Goal: Information Seeking & Learning: Find specific fact

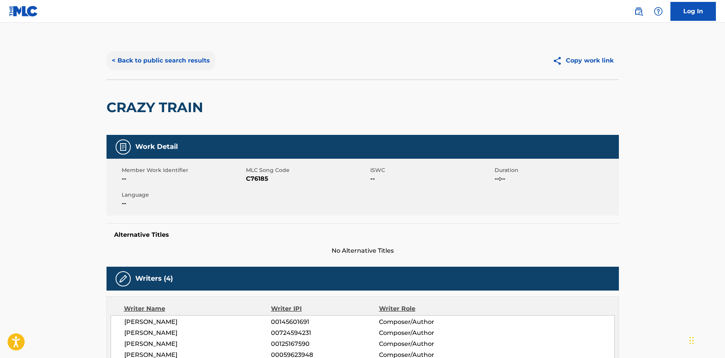
click at [142, 61] on button "< Back to public search results" at bounding box center [160, 60] width 109 height 19
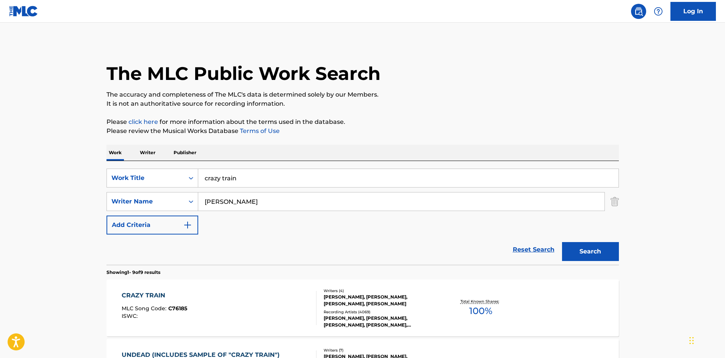
click at [178, 150] on p "Publisher" at bounding box center [184, 153] width 27 height 16
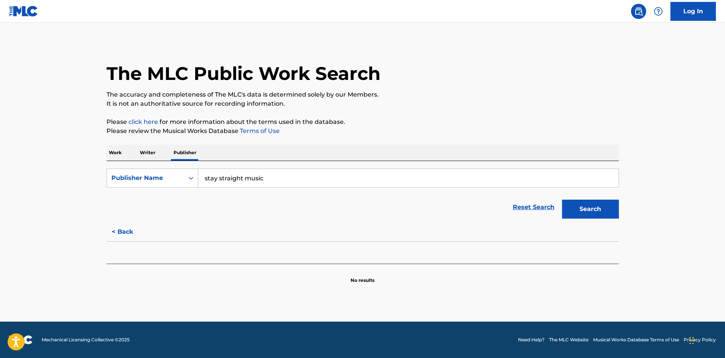
click at [243, 178] on input "stay straight music" at bounding box center [408, 178] width 420 height 18
paste input "[PERSON_NAME] RADICALS MUSIC"
type input "[PERSON_NAME] RADICALS MUSIC"
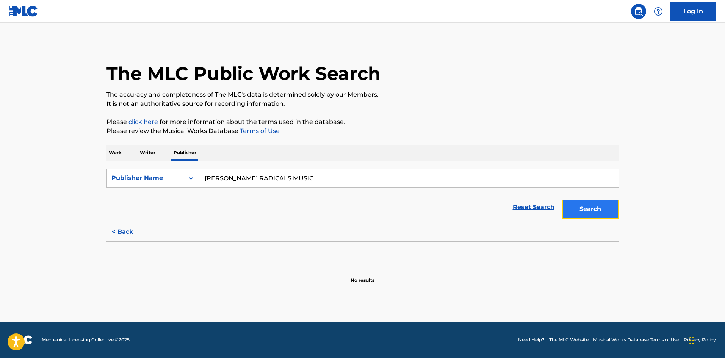
click at [579, 211] on button "Search" at bounding box center [590, 209] width 57 height 19
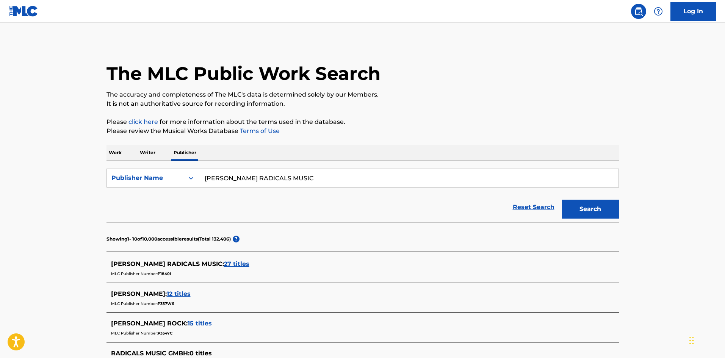
click at [224, 264] on span "27 titles" at bounding box center [236, 263] width 25 height 7
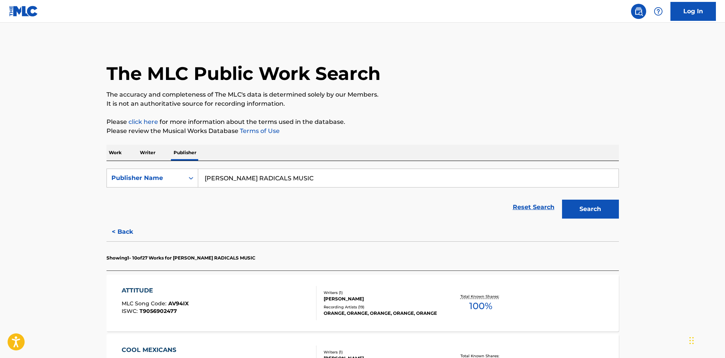
scroll to position [101, 0]
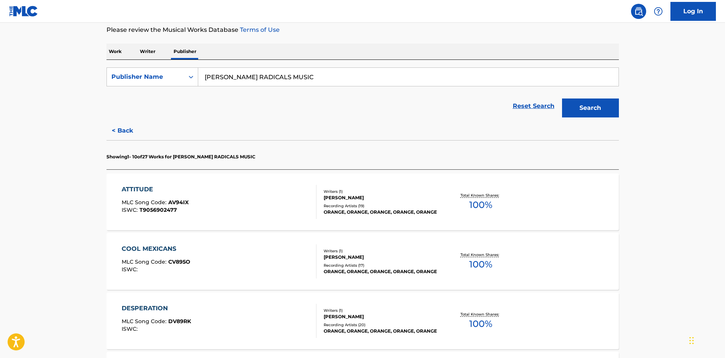
click at [384, 216] on div "ORANGE, ORANGE, ORANGE, ORANGE, ORANGE" at bounding box center [381, 212] width 114 height 7
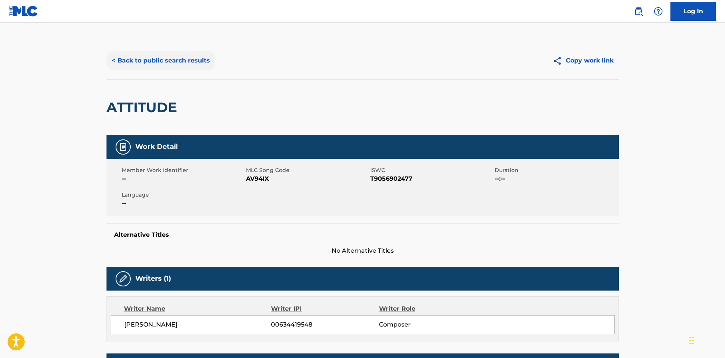
click at [149, 64] on button "< Back to public search results" at bounding box center [160, 60] width 109 height 19
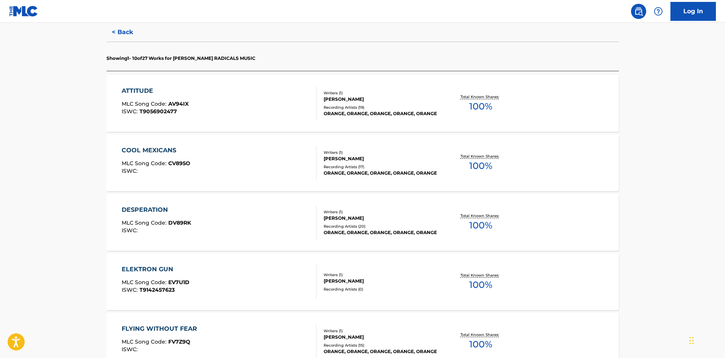
scroll to position [202, 0]
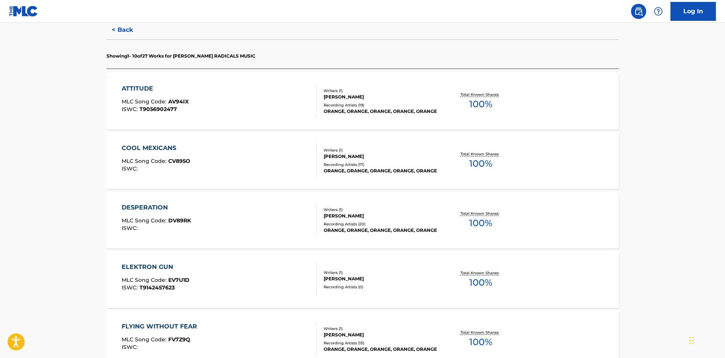
click at [336, 162] on div "Recording Artists ( 17 )" at bounding box center [381, 165] width 114 height 6
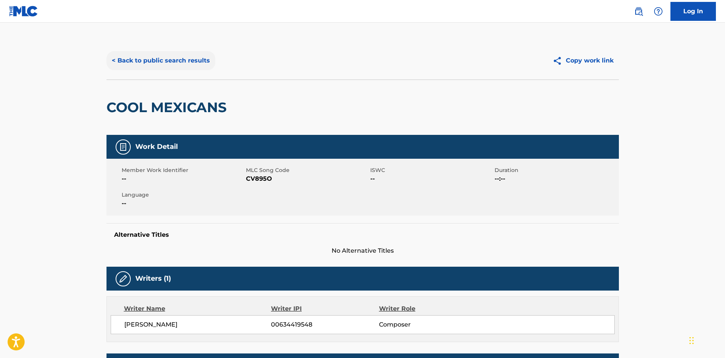
click at [155, 65] on button "< Back to public search results" at bounding box center [160, 60] width 109 height 19
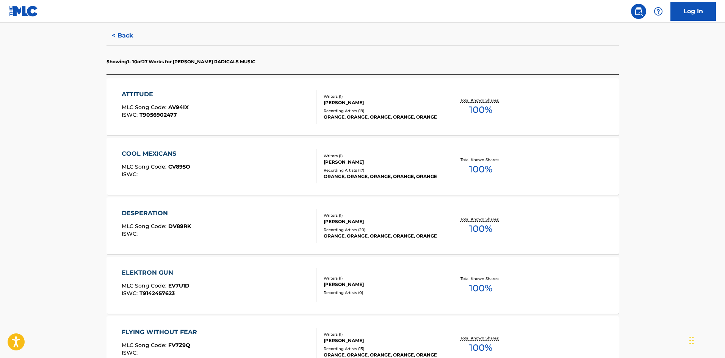
scroll to position [202, 0]
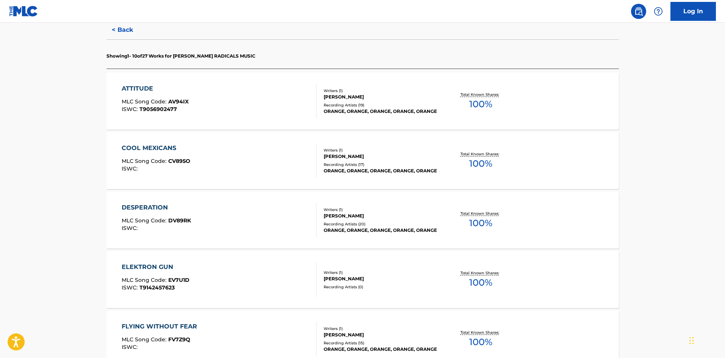
click at [365, 221] on div "Recording Artists ( 20 )" at bounding box center [381, 224] width 114 height 6
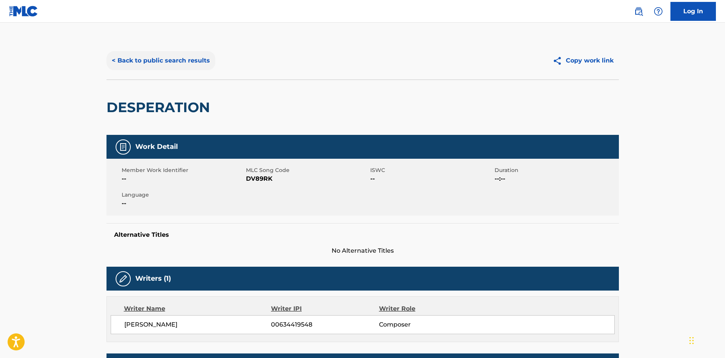
click at [146, 59] on button "< Back to public search results" at bounding box center [160, 60] width 109 height 19
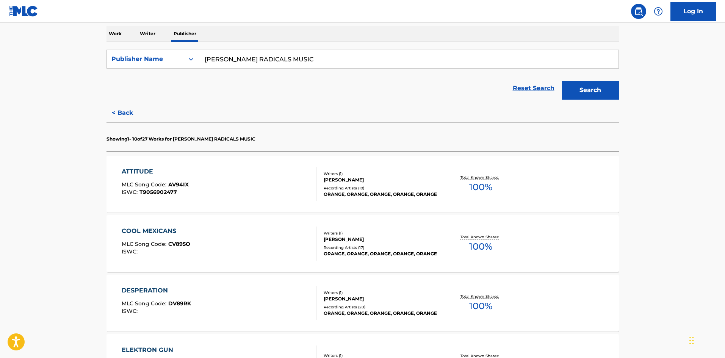
scroll to position [303, 0]
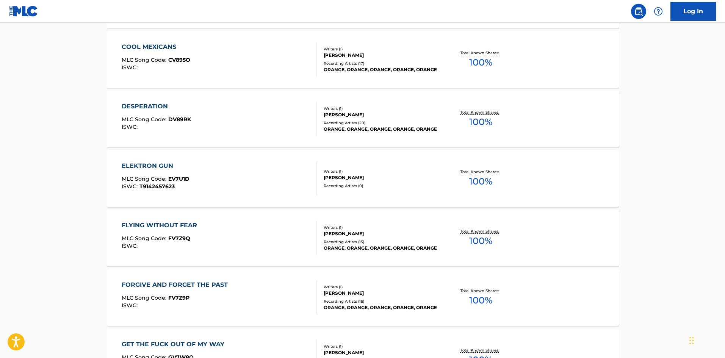
click at [362, 239] on div "Recording Artists ( 15 )" at bounding box center [381, 242] width 114 height 6
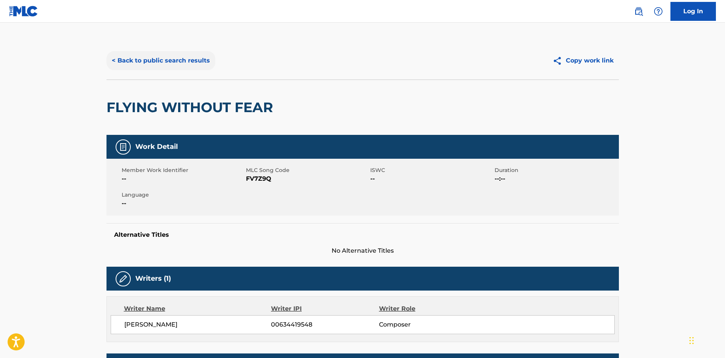
click at [185, 65] on button "< Back to public search results" at bounding box center [160, 60] width 109 height 19
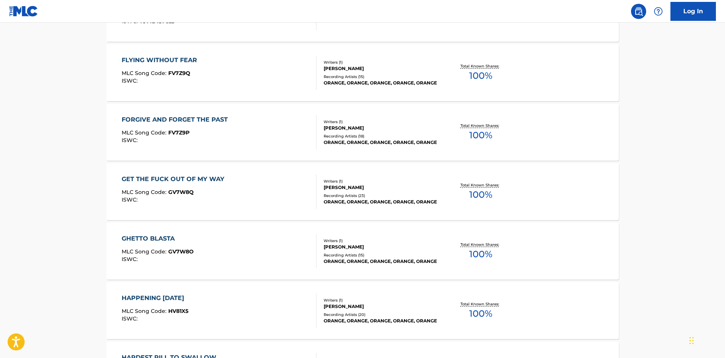
scroll to position [600, 0]
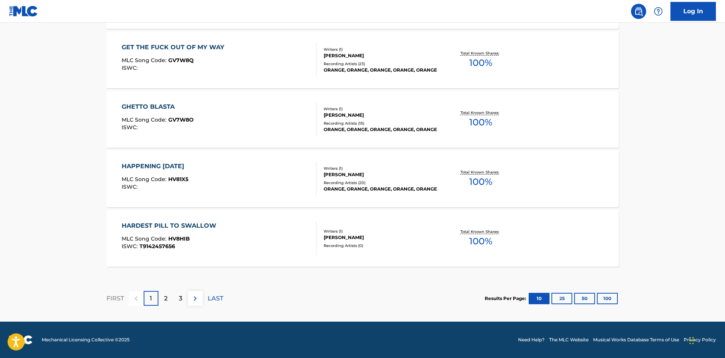
click at [378, 240] on div "[PERSON_NAME]" at bounding box center [381, 237] width 114 height 7
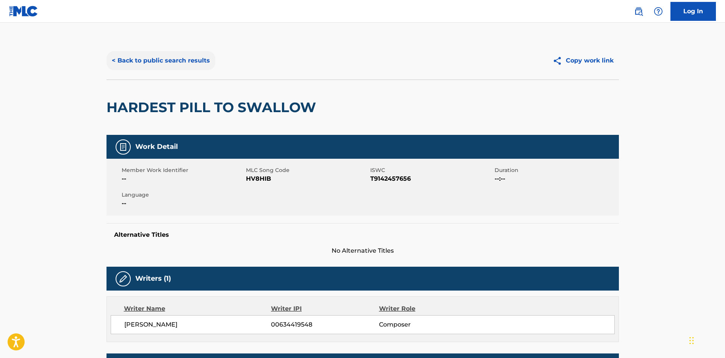
click at [128, 56] on button "< Back to public search results" at bounding box center [160, 60] width 109 height 19
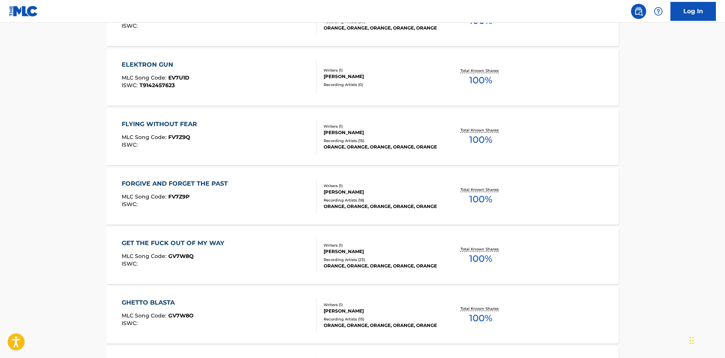
scroll to position [600, 0]
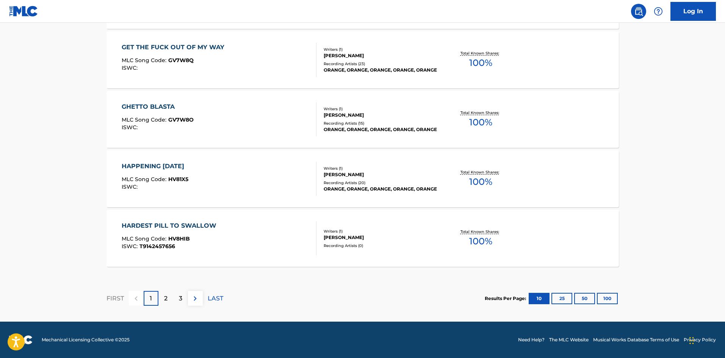
click at [378, 234] on div "[PERSON_NAME]" at bounding box center [381, 237] width 114 height 7
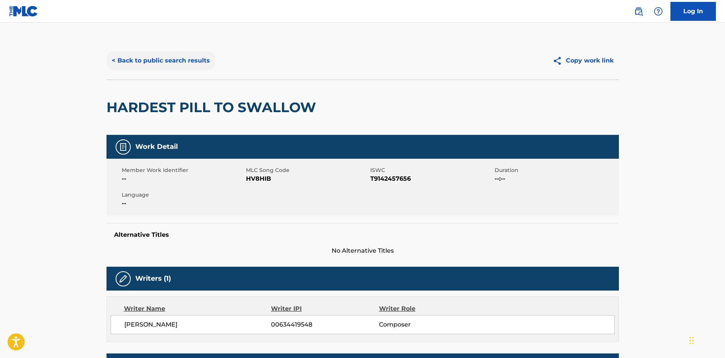
click at [150, 55] on button "< Back to public search results" at bounding box center [160, 60] width 109 height 19
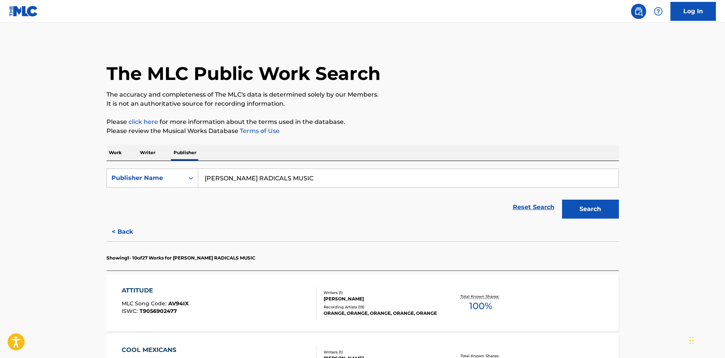
click at [147, 149] on p "Writer" at bounding box center [148, 153] width 20 height 16
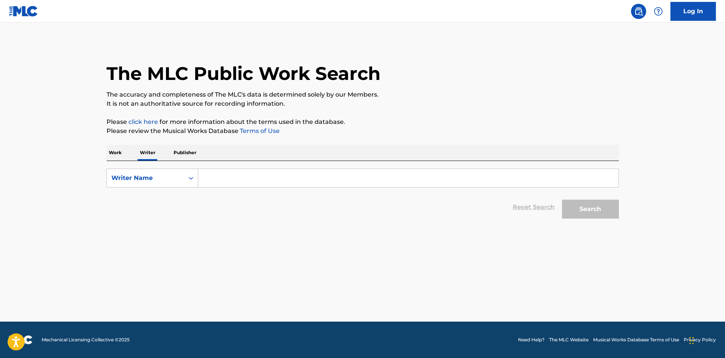
click at [258, 183] on input "Search Form" at bounding box center [408, 178] width 420 height 18
type input "[PERSON_NAME]"
click at [562, 200] on button "Search" at bounding box center [590, 209] width 57 height 19
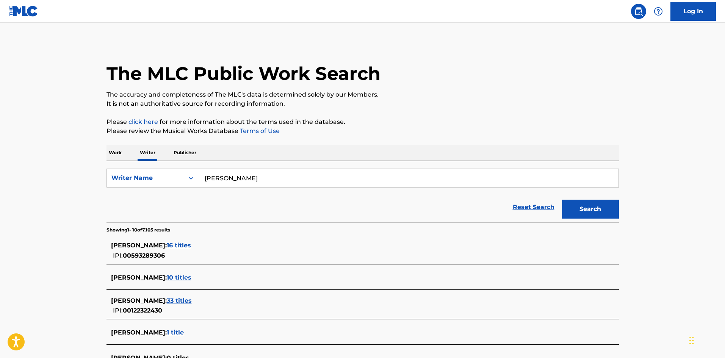
click at [174, 277] on span "10 titles" at bounding box center [179, 277] width 25 height 7
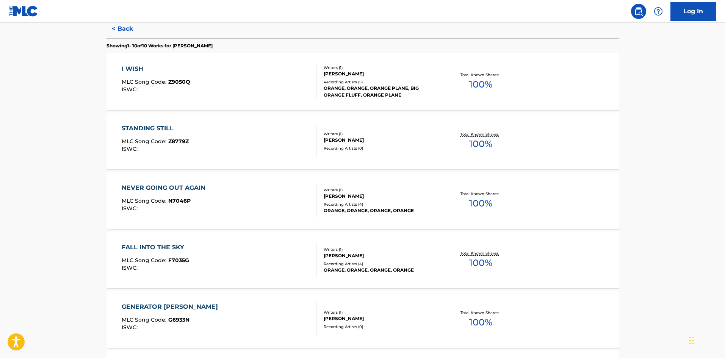
scroll to position [202, 0]
click at [366, 92] on div "ORANGE, ORANGE, ORANGE PLANE, BIG ORANGE FLUFF, ORANGE PLANE" at bounding box center [381, 93] width 114 height 14
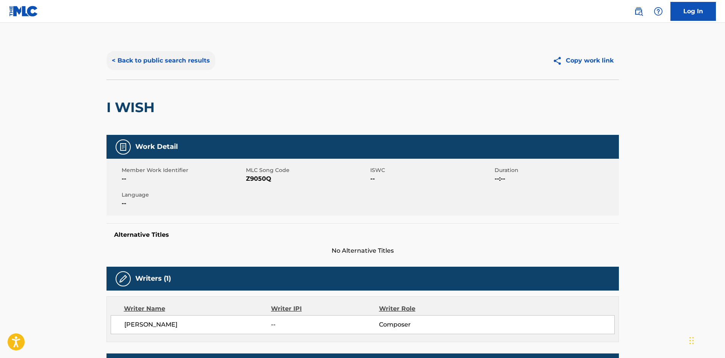
click at [183, 58] on button "< Back to public search results" at bounding box center [160, 60] width 109 height 19
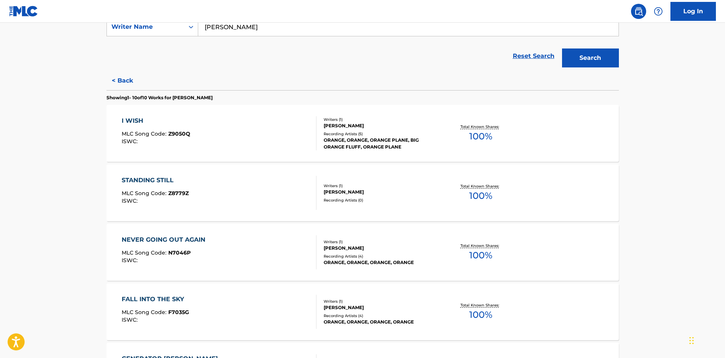
scroll to position [152, 0]
click at [331, 212] on div "STANDING STILL MLC Song Code : Z8779Z ISWC : Writers ( 1 ) [PERSON_NAME] Record…" at bounding box center [362, 192] width 512 height 57
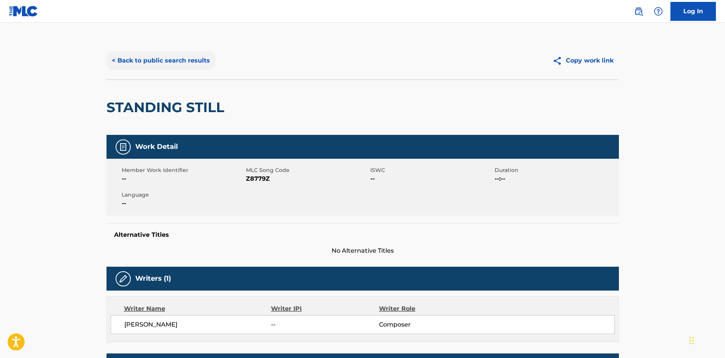
click at [157, 54] on button "< Back to public search results" at bounding box center [160, 60] width 109 height 19
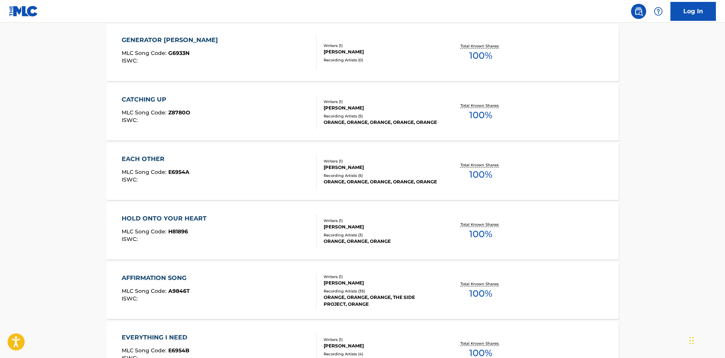
scroll to position [566, 0]
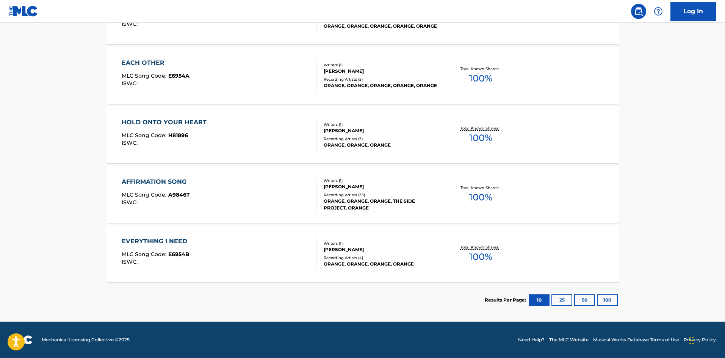
click at [355, 256] on div "Recording Artists ( 4 )" at bounding box center [381, 258] width 114 height 6
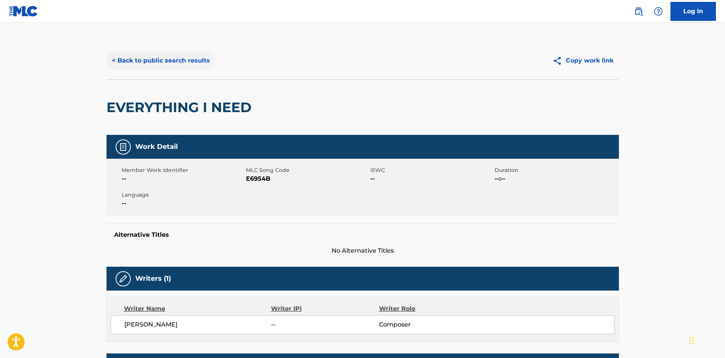
click at [164, 62] on button "< Back to public search results" at bounding box center [160, 60] width 109 height 19
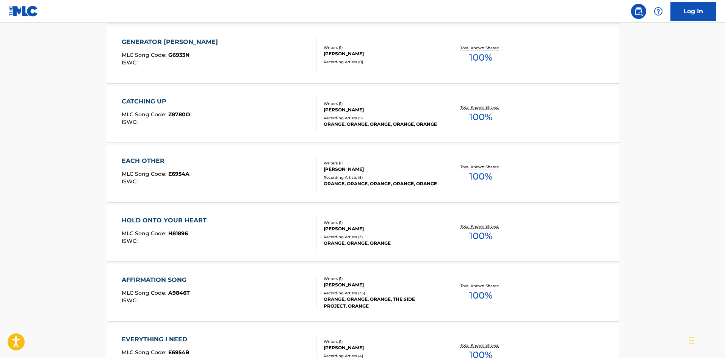
scroll to position [566, 0]
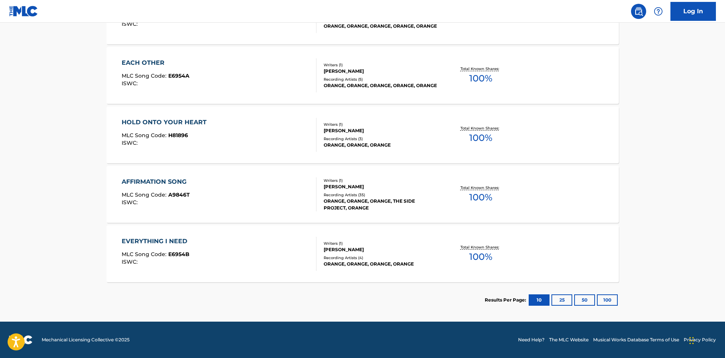
click at [349, 210] on div "ORANGE, ORANGE, ORANGE, THE SIDE PROJECT, ORANGE" at bounding box center [381, 205] width 114 height 14
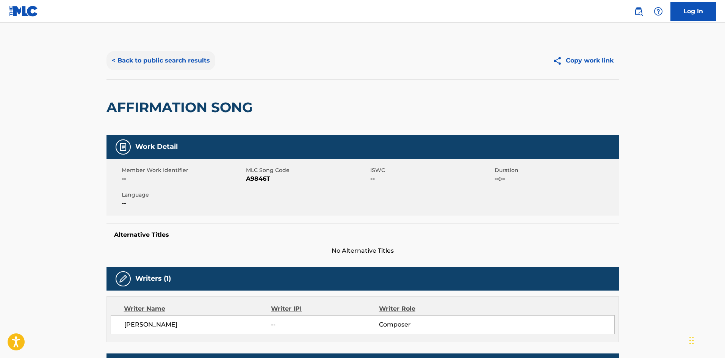
click at [176, 54] on button "< Back to public search results" at bounding box center [160, 60] width 109 height 19
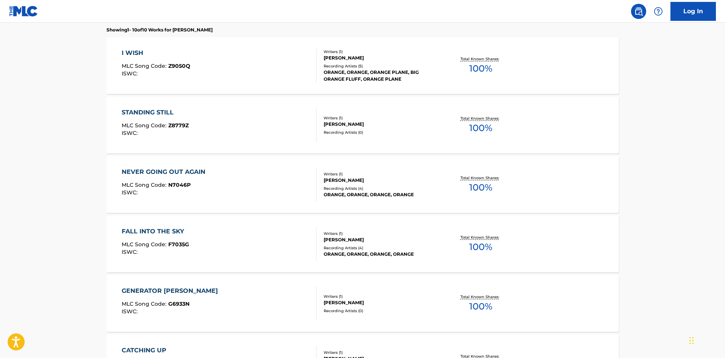
scroll to position [303, 0]
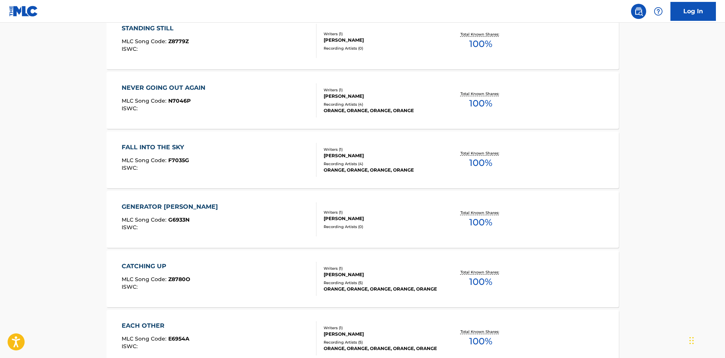
click at [345, 220] on div "[PERSON_NAME]" at bounding box center [381, 218] width 114 height 7
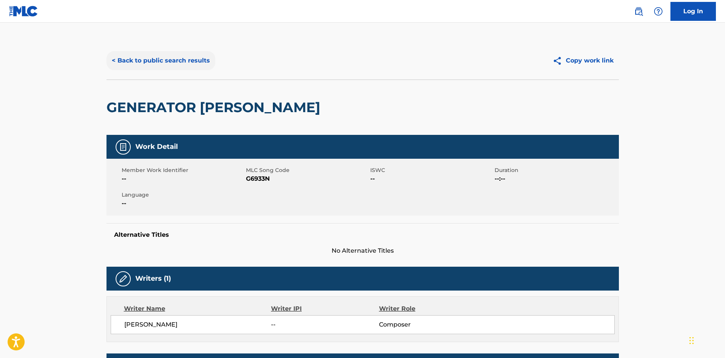
click at [163, 68] on button "< Back to public search results" at bounding box center [160, 60] width 109 height 19
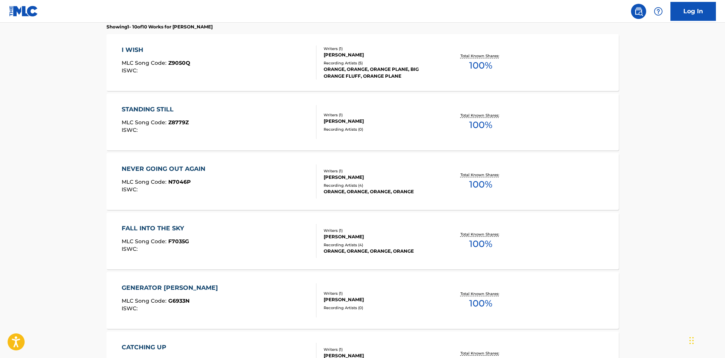
scroll to position [61, 0]
